Goal: Information Seeking & Learning: Find specific fact

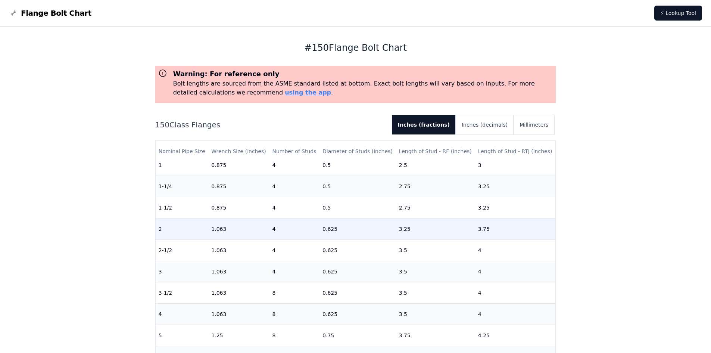
scroll to position [37, 0]
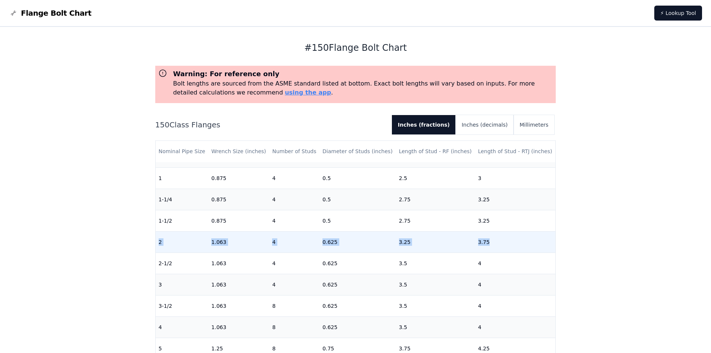
drag, startPoint x: 159, startPoint y: 244, endPoint x: 491, endPoint y: 242, distance: 331.7
click at [491, 242] on tr "2 1.063 4 0.625 3.25 3.75" at bounding box center [356, 241] width 400 height 21
click at [491, 242] on td "3.75" at bounding box center [515, 241] width 81 height 21
drag, startPoint x: 491, startPoint y: 242, endPoint x: 315, endPoint y: 241, distance: 175.9
click at [315, 241] on tr "2 1.063 4 0.625 3.25 3.75" at bounding box center [356, 241] width 400 height 21
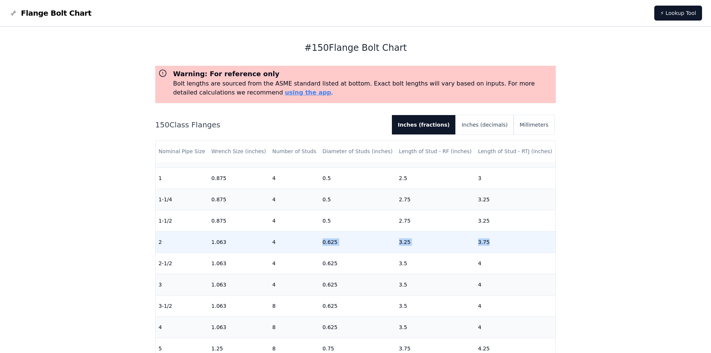
click at [320, 239] on td "0.625" at bounding box center [358, 241] width 77 height 21
drag, startPoint x: 252, startPoint y: 247, endPoint x: 312, endPoint y: 247, distance: 60.1
click at [312, 247] on tr "2 1.063 4 0.625 3.25 3.75" at bounding box center [356, 241] width 400 height 21
drag, startPoint x: 326, startPoint y: 246, endPoint x: 352, endPoint y: 244, distance: 26.2
click at [352, 244] on td "0.625" at bounding box center [358, 241] width 77 height 21
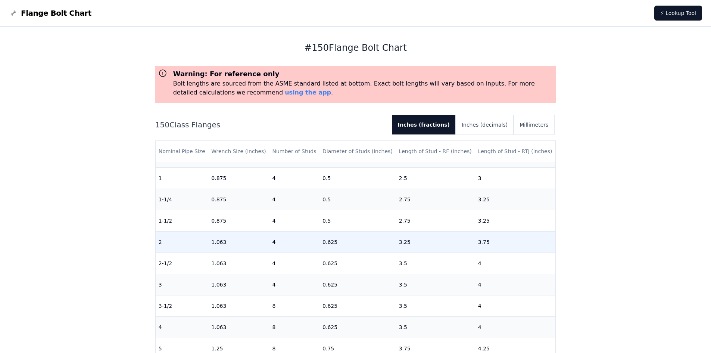
click at [404, 243] on td "3.25" at bounding box center [435, 241] width 79 height 21
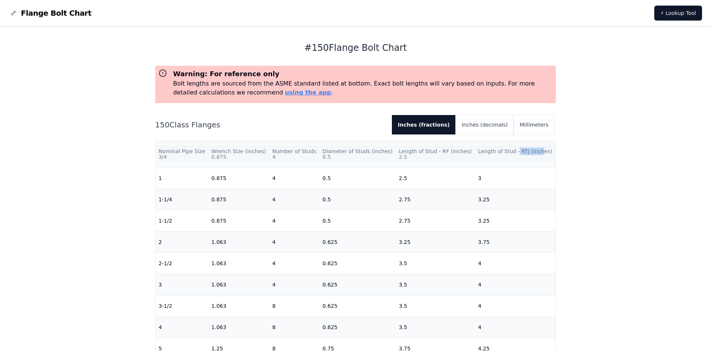
drag, startPoint x: 512, startPoint y: 154, endPoint x: 534, endPoint y: 153, distance: 22.0
click at [534, 153] on th "Length of Stud - RTJ (inches)" at bounding box center [515, 151] width 81 height 21
click at [533, 153] on th "Length of Stud - RTJ (inches)" at bounding box center [515, 151] width 81 height 21
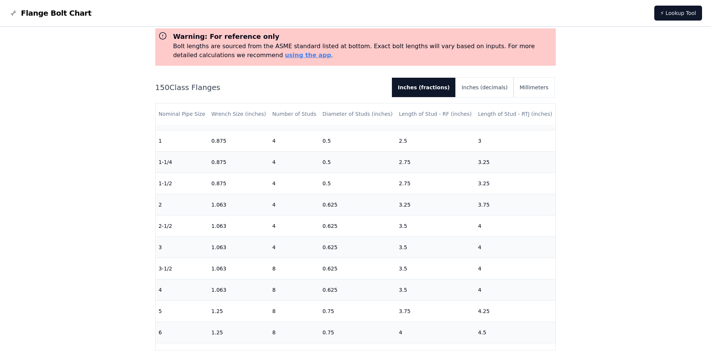
scroll to position [0, 0]
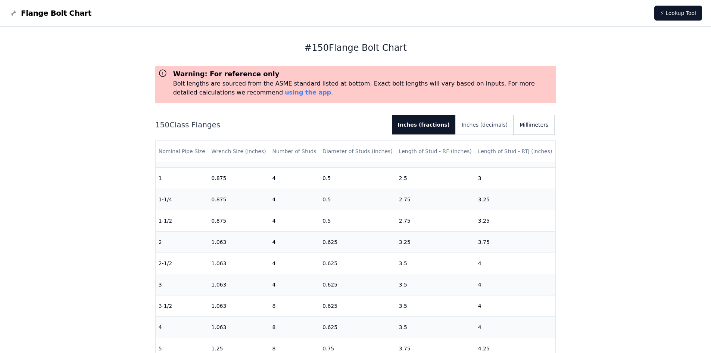
click at [553, 130] on button "Millimeters" at bounding box center [534, 124] width 41 height 19
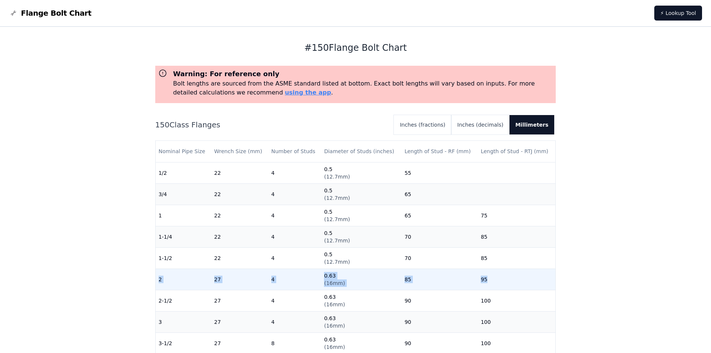
drag, startPoint x: 162, startPoint y: 280, endPoint x: 483, endPoint y: 279, distance: 320.4
click at [483, 279] on tr "2 27 4 0.63 ( 16mm ) 85 95" at bounding box center [356, 279] width 400 height 21
click at [409, 273] on td "85" at bounding box center [440, 279] width 76 height 21
click at [336, 283] on span "( 16mm )" at bounding box center [334, 283] width 21 height 6
drag, startPoint x: 322, startPoint y: 286, endPoint x: 485, endPoint y: 278, distance: 163.0
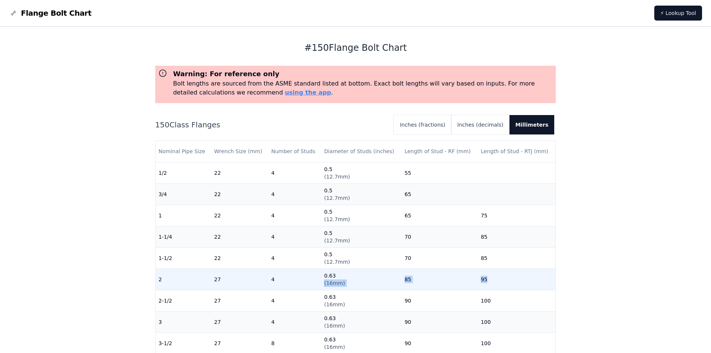
click at [485, 278] on tr "2 27 4 0.63 ( 16mm ) 85 95" at bounding box center [356, 279] width 400 height 21
click at [485, 278] on td "95" at bounding box center [517, 279] width 78 height 21
drag, startPoint x: 485, startPoint y: 278, endPoint x: 322, endPoint y: 273, distance: 163.3
click at [322, 273] on tr "2 27 4 0.63 ( 16mm ) 85 95" at bounding box center [356, 279] width 400 height 21
